Goal: Information Seeking & Learning: Learn about a topic

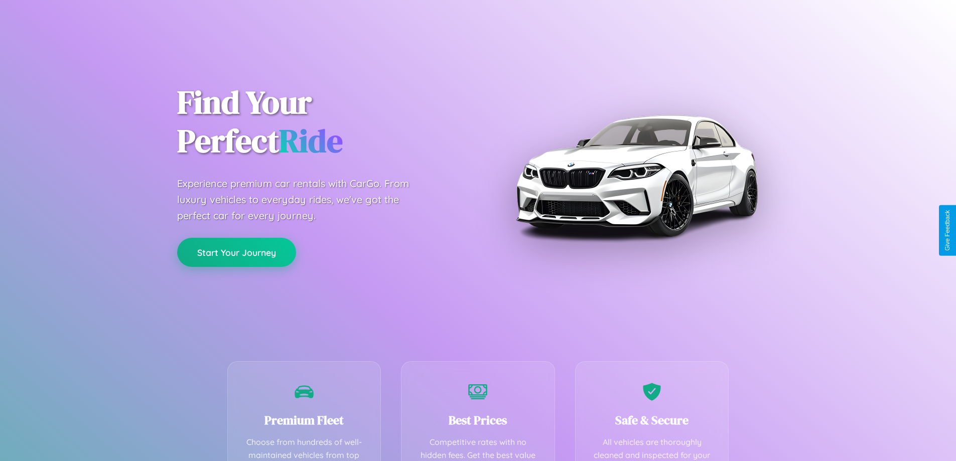
click at [236, 252] on button "Start Your Journey" at bounding box center [236, 252] width 119 height 29
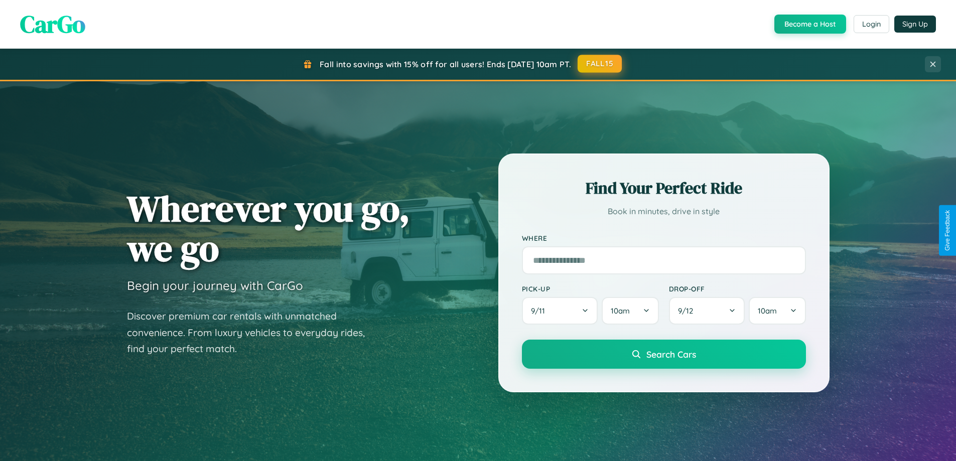
click at [600, 64] on button "FALL15" at bounding box center [600, 64] width 44 height 18
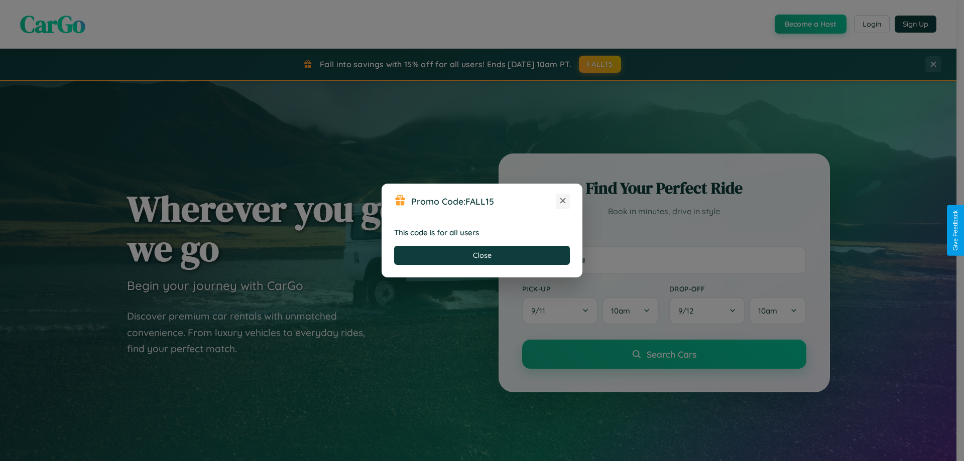
click at [563, 201] on icon at bounding box center [563, 201] width 10 height 10
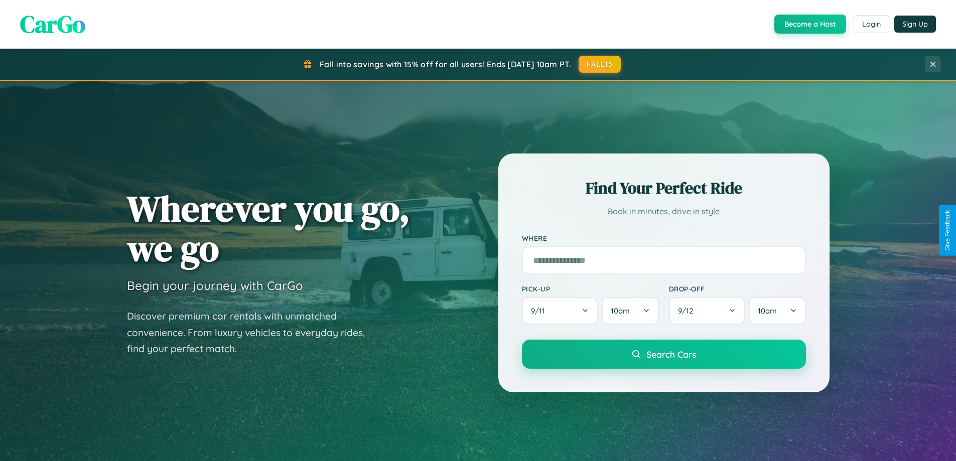
scroll to position [1931, 0]
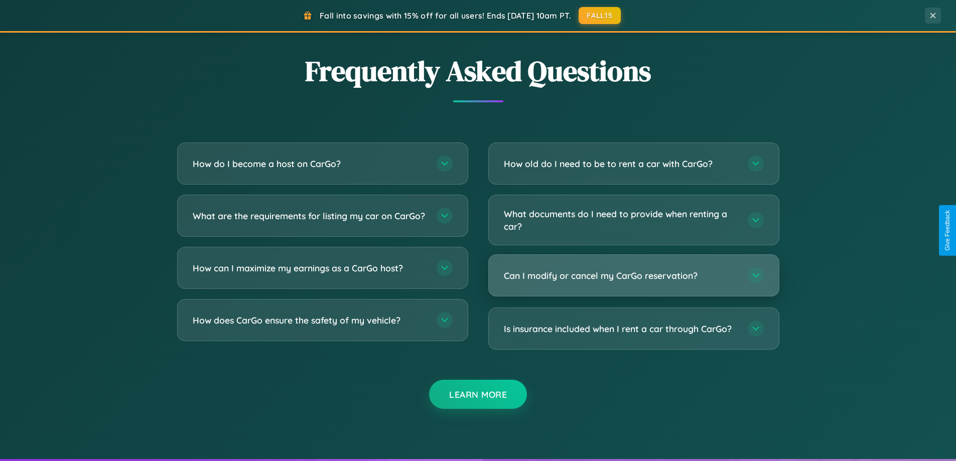
click at [633, 276] on h3 "Can I modify or cancel my CarGo reservation?" at bounding box center [621, 275] width 234 height 13
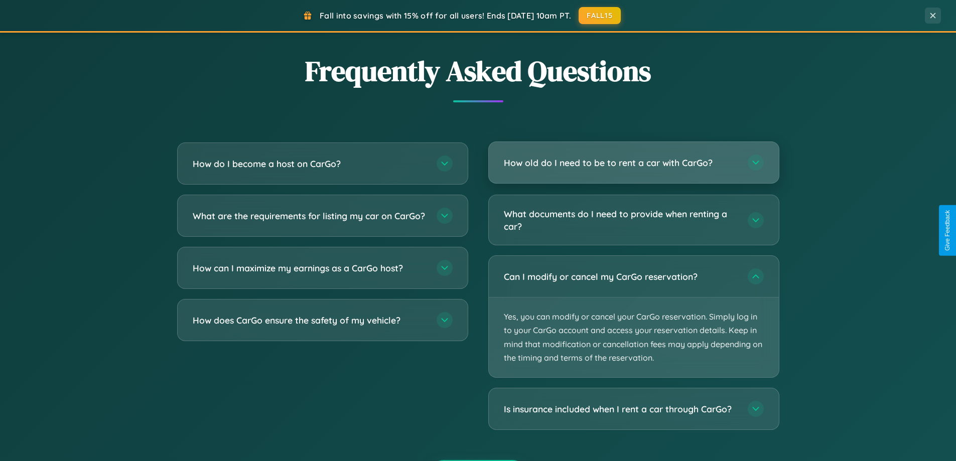
click at [633, 164] on h3 "How old do I need to be to rent a car with CarGo?" at bounding box center [621, 163] width 234 height 13
